Goal: Transaction & Acquisition: Book appointment/travel/reservation

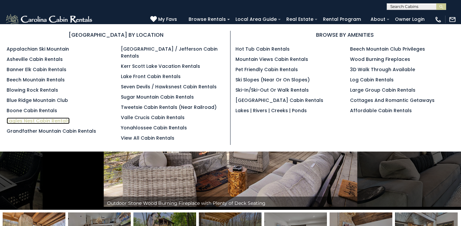
click at [56, 120] on link "Eagles Nest Cabin Rentals" at bounding box center [38, 120] width 63 height 7
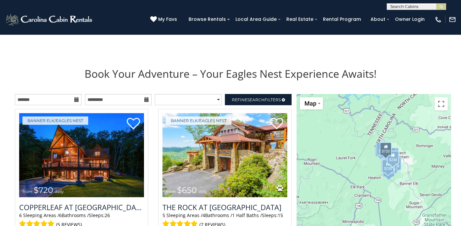
scroll to position [653, 0]
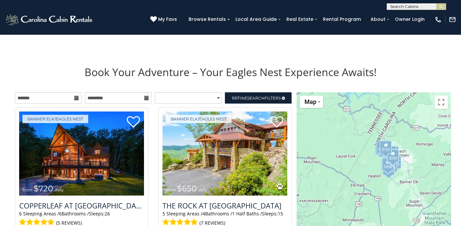
click at [78, 99] on icon at bounding box center [76, 97] width 5 height 5
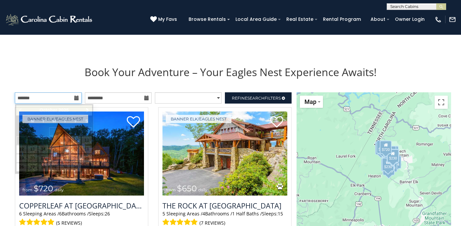
click at [72, 98] on input "text" at bounding box center [48, 97] width 67 height 11
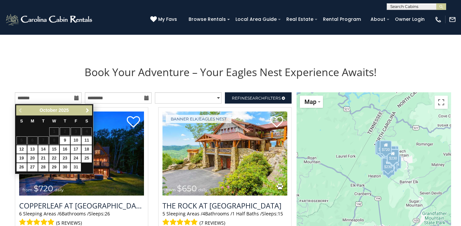
click at [86, 109] on span "Next" at bounding box center [87, 110] width 5 height 5
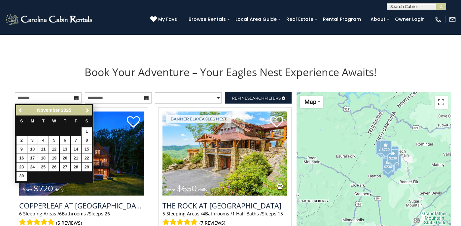
click at [86, 109] on span "Next" at bounding box center [87, 110] width 5 height 5
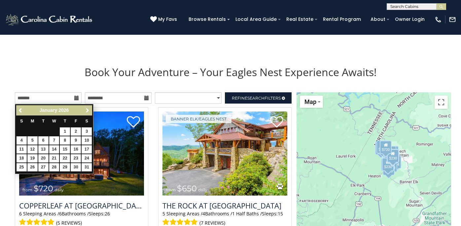
click at [86, 109] on span "Next" at bounding box center [87, 110] width 5 height 5
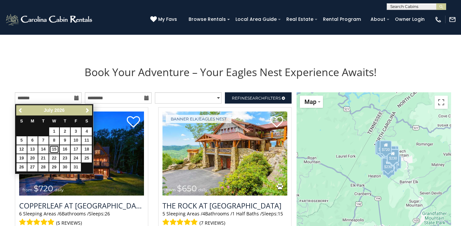
click at [55, 148] on link "15" at bounding box center [54, 149] width 10 height 8
type input "**********"
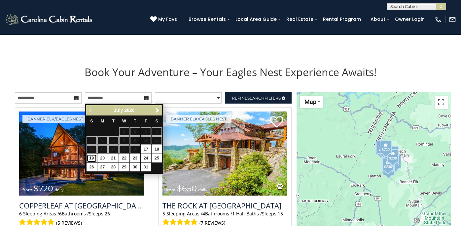
click at [92, 157] on link "19" at bounding box center [92, 158] width 10 height 8
type input "**********"
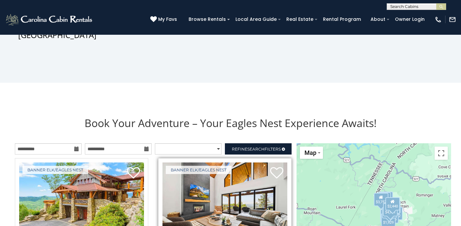
scroll to position [596, 0]
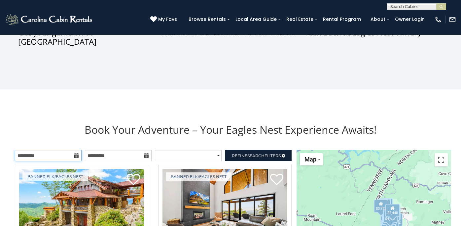
click at [49, 158] on input "**********" at bounding box center [48, 155] width 67 height 11
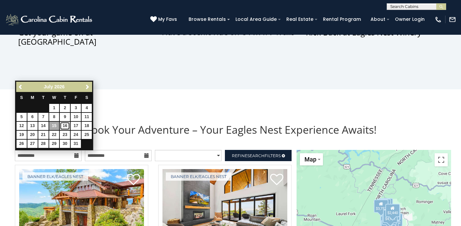
click at [63, 124] on link "16" at bounding box center [65, 126] width 10 height 8
type input "**********"
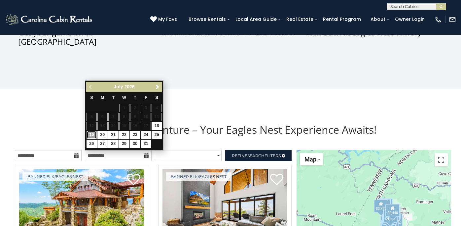
click at [91, 134] on link "19" at bounding box center [92, 134] width 10 height 8
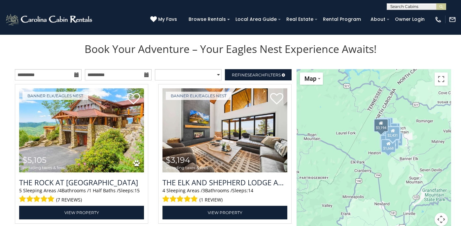
scroll to position [681, 0]
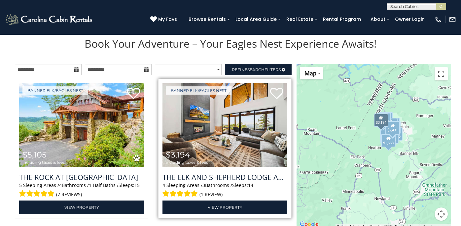
click at [263, 144] on img at bounding box center [225, 125] width 125 height 84
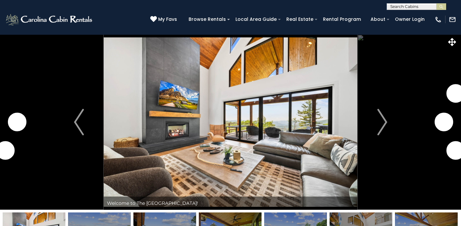
click at [381, 126] on img "Next" at bounding box center [382, 122] width 10 height 26
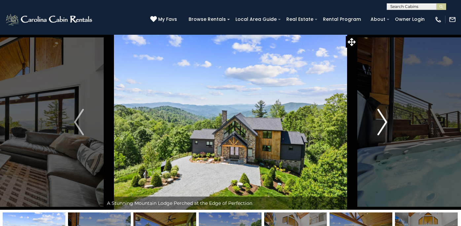
click at [382, 122] on img "Next" at bounding box center [382, 122] width 10 height 26
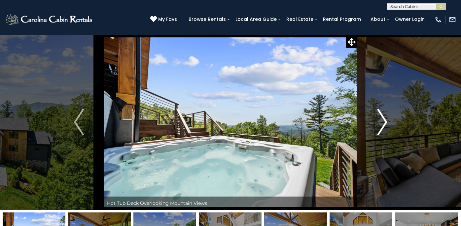
click at [382, 122] on img "Next" at bounding box center [382, 122] width 10 height 26
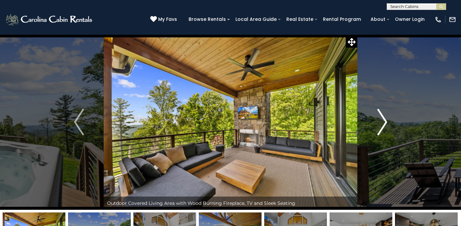
click at [382, 122] on img "Next" at bounding box center [382, 122] width 10 height 26
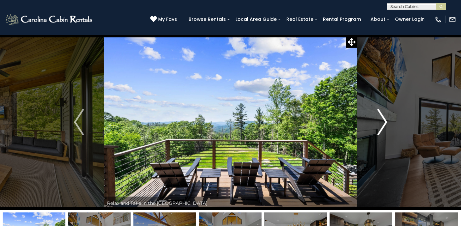
click at [382, 122] on img "Next" at bounding box center [382, 122] width 10 height 26
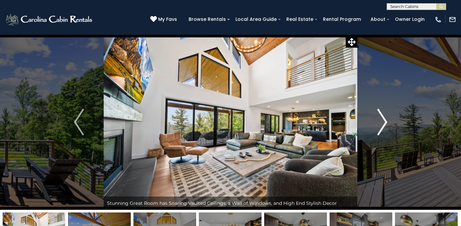
click at [382, 122] on img "Next" at bounding box center [382, 122] width 10 height 26
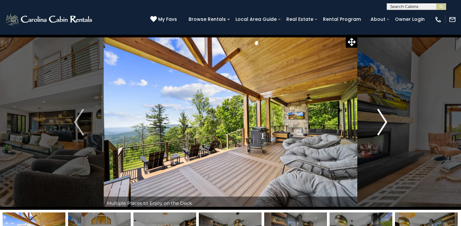
click at [382, 122] on img "Next" at bounding box center [382, 122] width 10 height 26
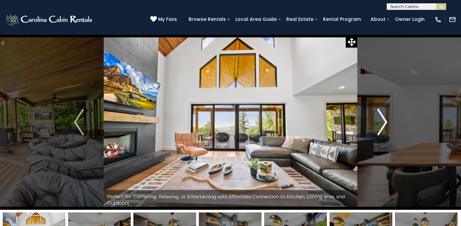
click at [382, 122] on img "Next" at bounding box center [382, 122] width 10 height 26
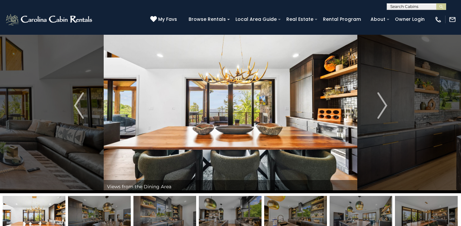
scroll to position [15, 0]
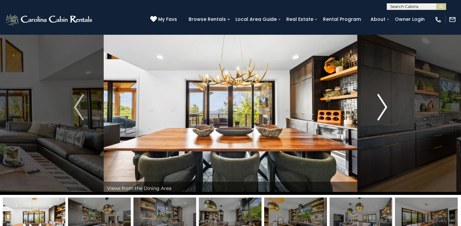
click at [385, 109] on img "Next" at bounding box center [382, 107] width 10 height 26
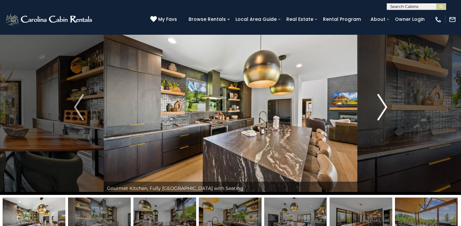
click at [385, 109] on img "Next" at bounding box center [382, 107] width 10 height 26
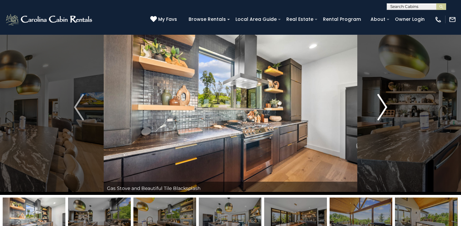
click at [385, 109] on img "Next" at bounding box center [382, 107] width 10 height 26
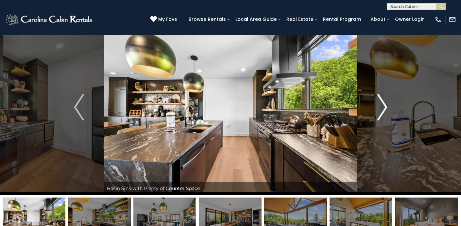
click at [385, 109] on img "Next" at bounding box center [382, 107] width 10 height 26
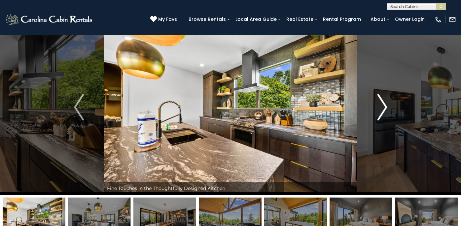
click at [385, 109] on img "Next" at bounding box center [382, 107] width 10 height 26
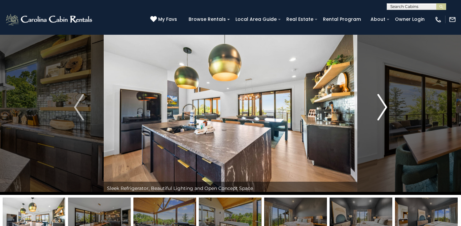
click at [385, 109] on img "Next" at bounding box center [382, 107] width 10 height 26
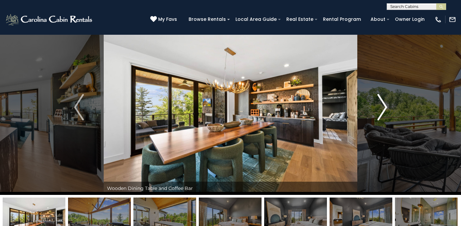
click at [385, 109] on img "Next" at bounding box center [382, 107] width 10 height 26
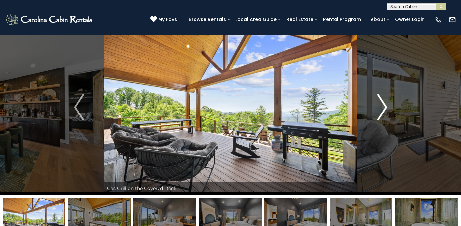
click at [385, 109] on img "Next" at bounding box center [382, 107] width 10 height 26
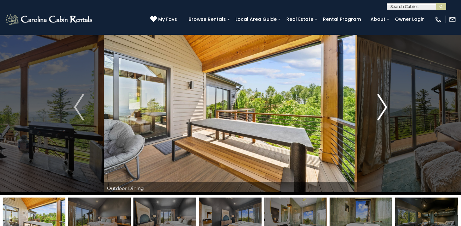
click at [385, 109] on img "Next" at bounding box center [382, 107] width 10 height 26
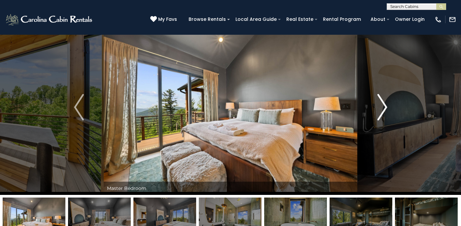
click at [383, 111] on img "Next" at bounding box center [382, 107] width 10 height 26
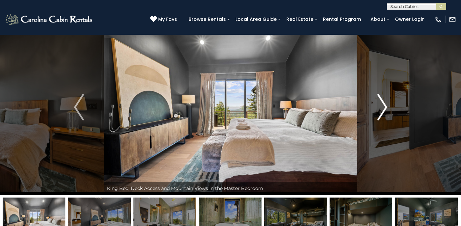
click at [383, 111] on img "Next" at bounding box center [382, 107] width 10 height 26
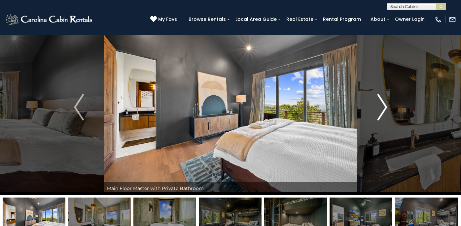
click at [383, 111] on img "Next" at bounding box center [382, 107] width 10 height 26
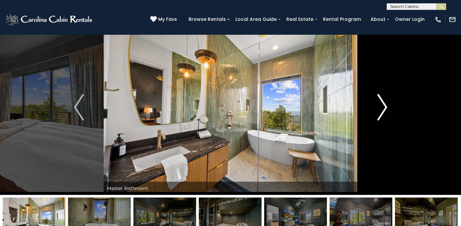
click at [383, 111] on img "Next" at bounding box center [382, 107] width 10 height 26
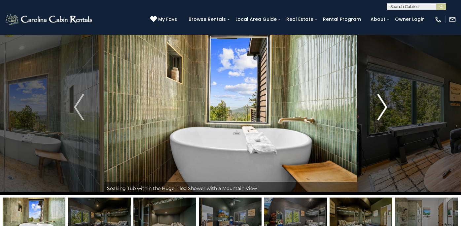
click at [383, 111] on img "Next" at bounding box center [382, 107] width 10 height 26
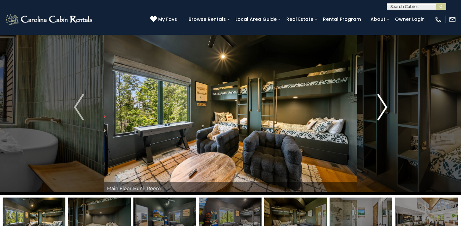
click at [383, 111] on img "Next" at bounding box center [382, 107] width 10 height 26
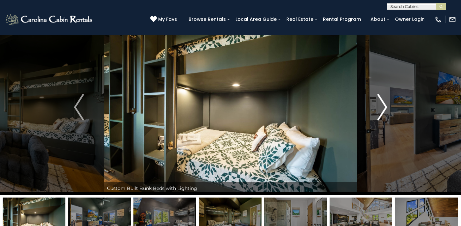
click at [383, 111] on img "Next" at bounding box center [382, 107] width 10 height 26
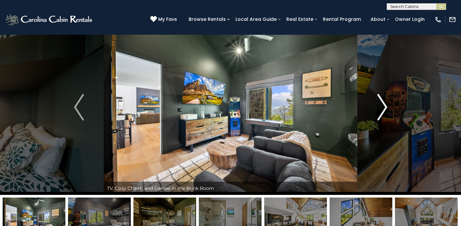
click at [383, 111] on img "Next" at bounding box center [382, 107] width 10 height 26
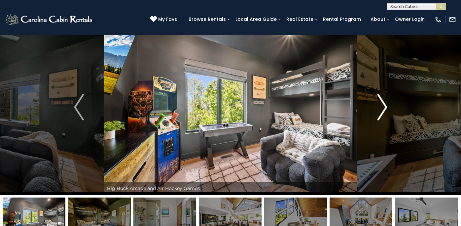
click at [383, 111] on img "Next" at bounding box center [382, 107] width 10 height 26
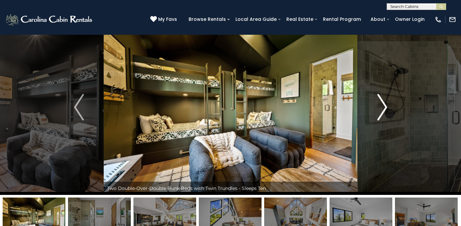
click at [383, 111] on img "Next" at bounding box center [382, 107] width 10 height 26
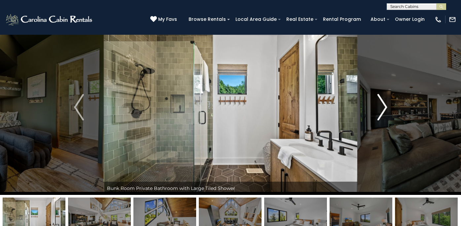
click at [383, 111] on img "Next" at bounding box center [382, 107] width 10 height 26
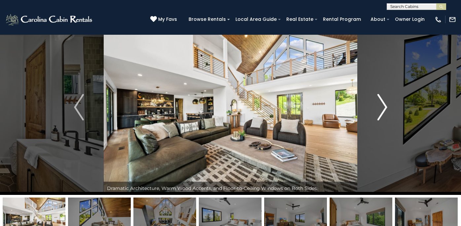
click at [383, 111] on img "Next" at bounding box center [382, 107] width 10 height 26
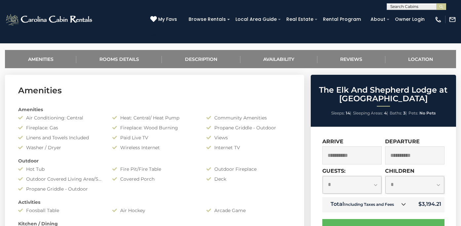
scroll to position [224, 0]
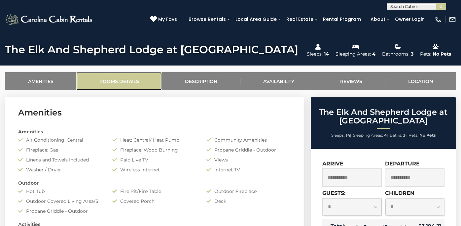
click at [129, 85] on link "Rooms Details" at bounding box center [119, 81] width 86 height 18
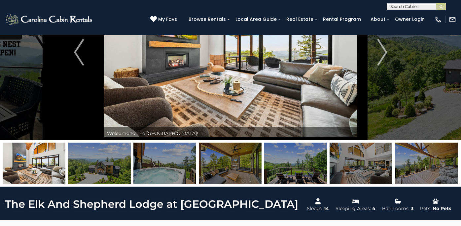
scroll to position [69, 0]
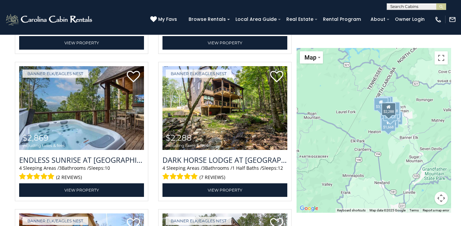
scroll to position [1140, 0]
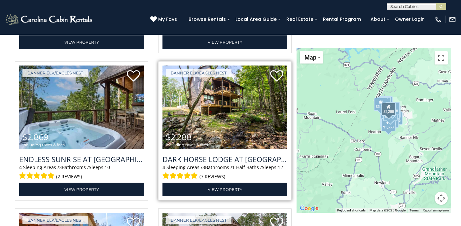
click at [230, 119] on img at bounding box center [225, 107] width 125 height 84
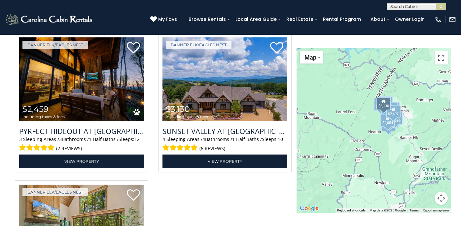
scroll to position [1758, 0]
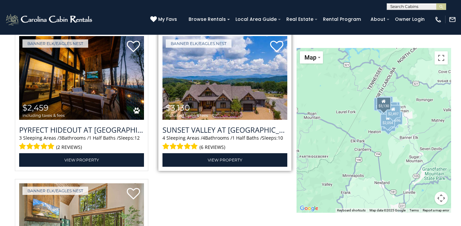
click at [252, 96] on img at bounding box center [225, 78] width 125 height 84
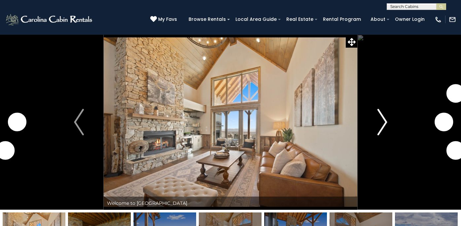
click at [382, 121] on img "Next" at bounding box center [382, 122] width 10 height 26
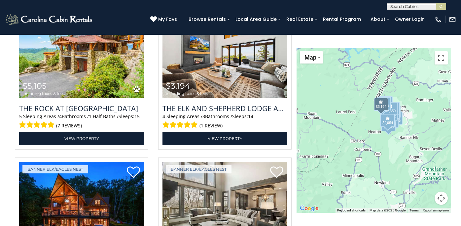
scroll to position [744, 0]
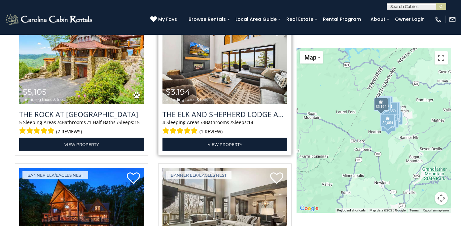
click at [229, 88] on img at bounding box center [225, 62] width 125 height 84
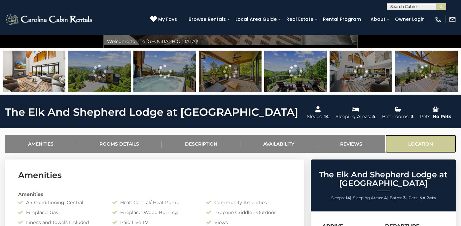
click at [417, 141] on link "Location" at bounding box center [420, 143] width 71 height 18
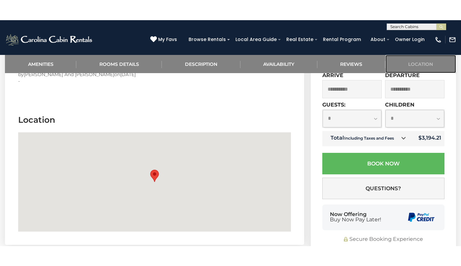
scroll to position [1524, 0]
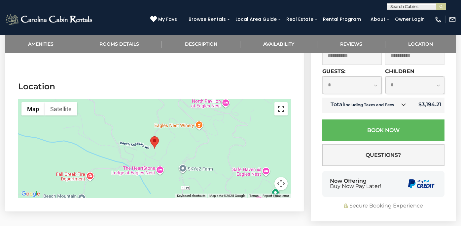
click at [278, 102] on button "Toggle fullscreen view" at bounding box center [280, 108] width 13 height 13
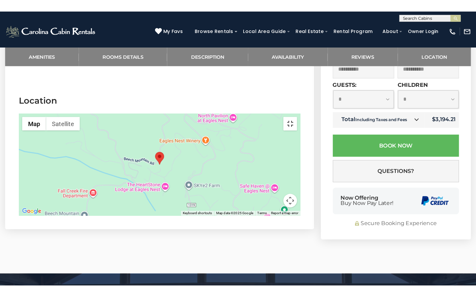
scroll to position [1511, 0]
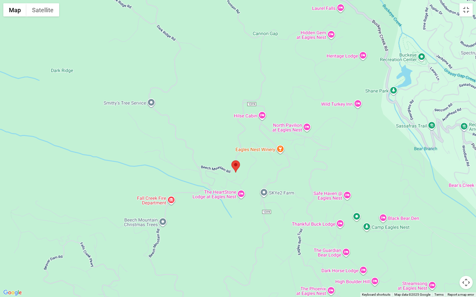
drag, startPoint x: 249, startPoint y: 153, endPoint x: 247, endPoint y: 177, distance: 24.6
click at [247, 178] on div at bounding box center [238, 148] width 476 height 297
click at [247, 177] on div at bounding box center [238, 148] width 476 height 297
click at [461, 11] on button "Toggle fullscreen view" at bounding box center [465, 9] width 13 height 13
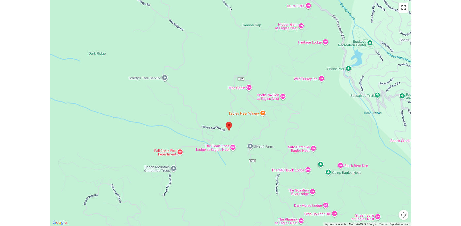
scroll to position [1524, 0]
